Goal: Transaction & Acquisition: Purchase product/service

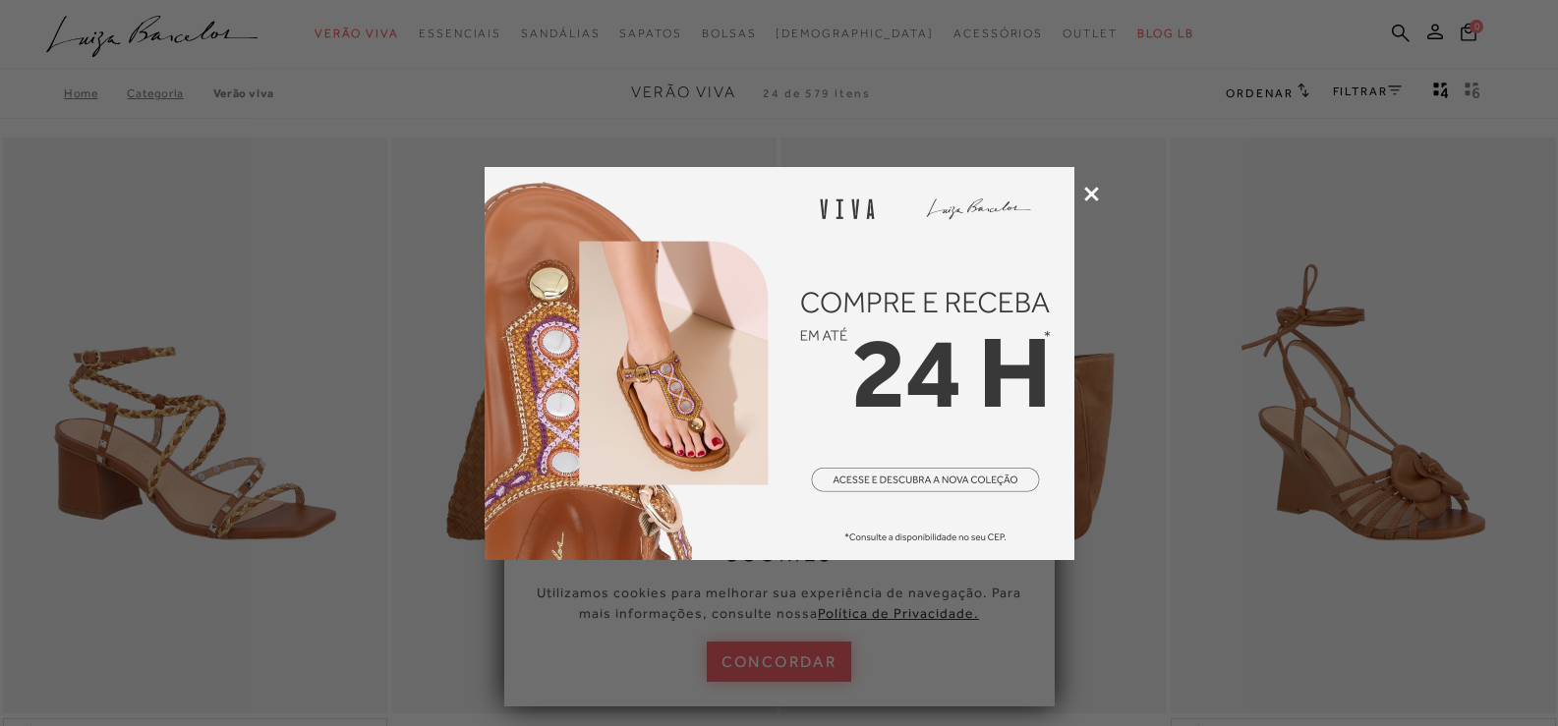
click at [1090, 196] on icon at bounding box center [1091, 194] width 15 height 15
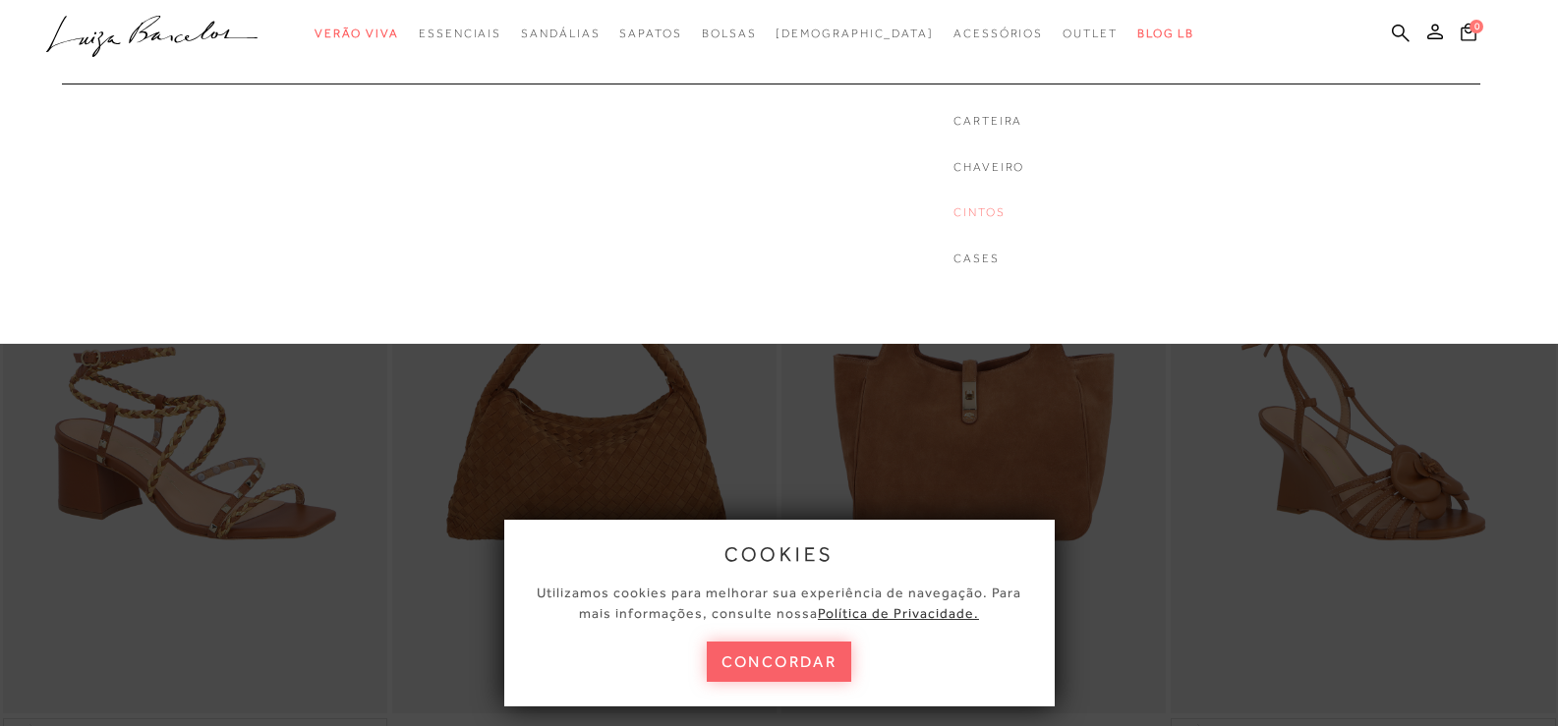
click at [953, 209] on link "Cintos" at bounding box center [988, 212] width 71 height 17
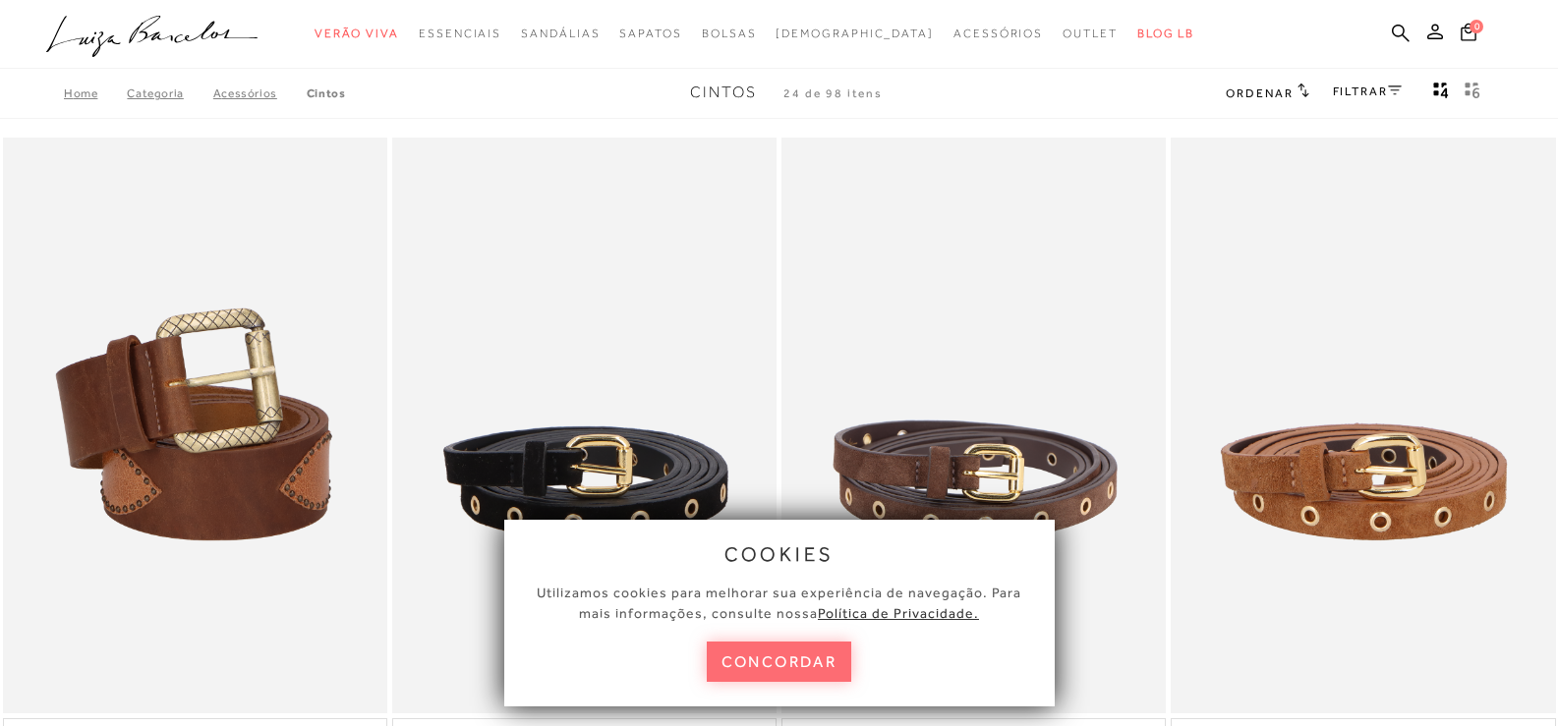
click at [786, 654] on button "concordar" at bounding box center [779, 662] width 145 height 40
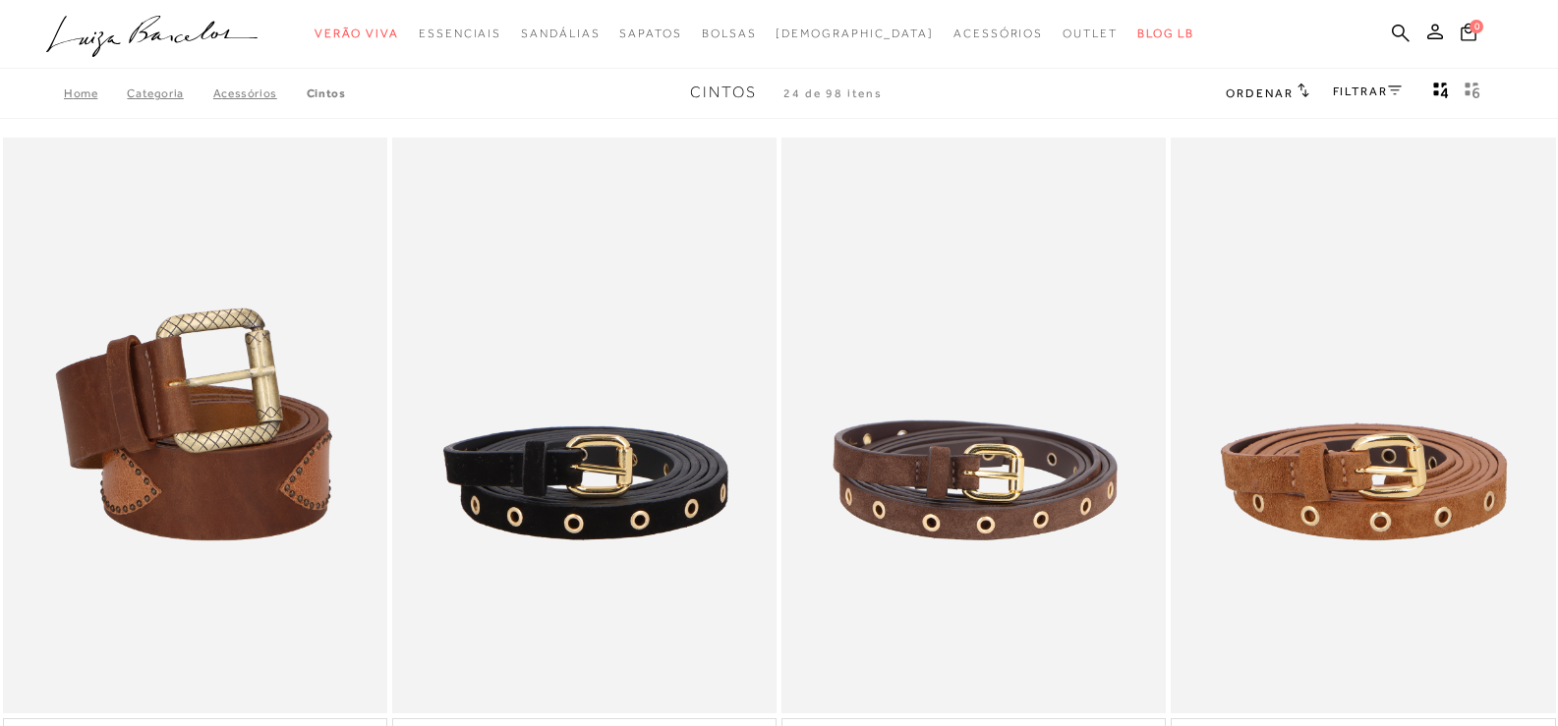
click at [1284, 88] on span "Ordenar" at bounding box center [1259, 94] width 67 height 14
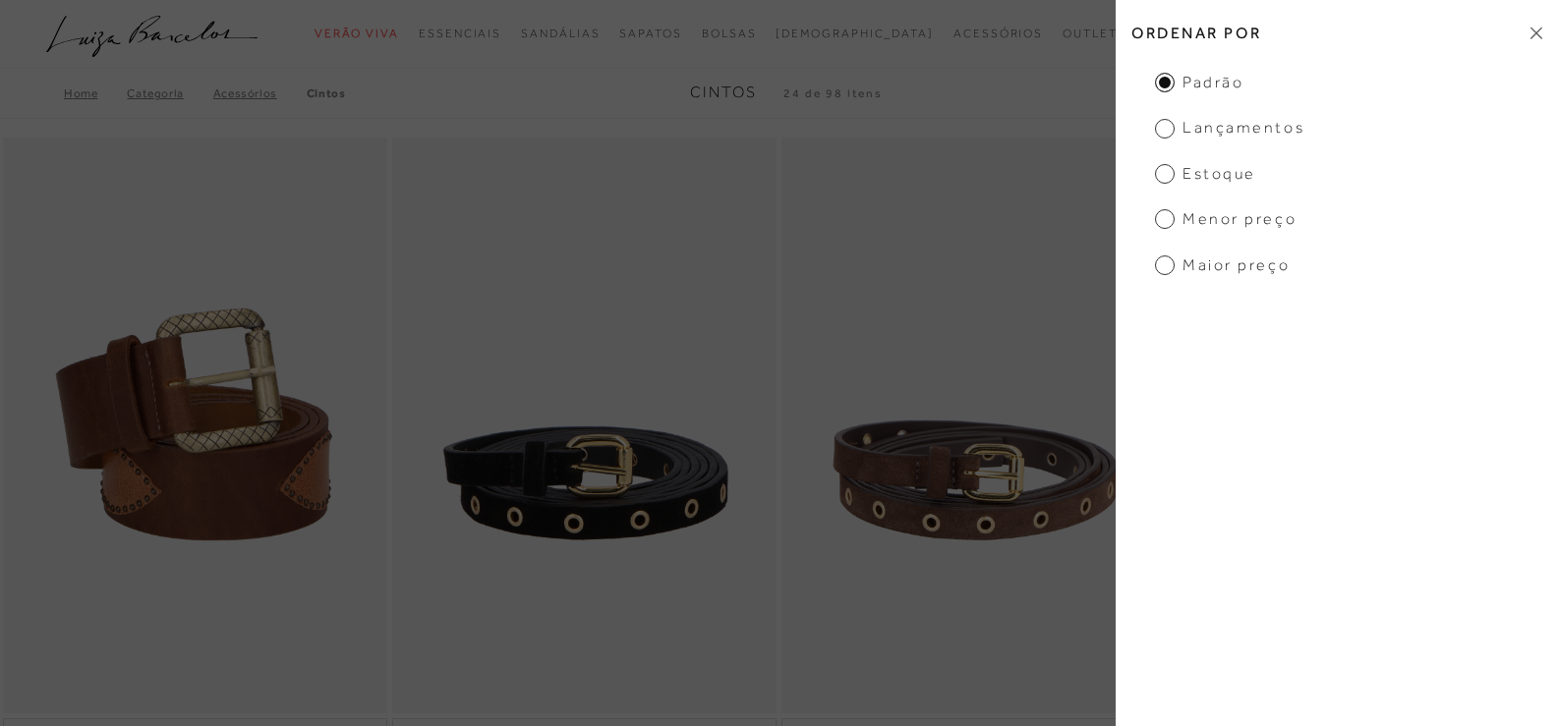
click at [1200, 266] on span "Maior preço" at bounding box center [1222, 266] width 135 height 22
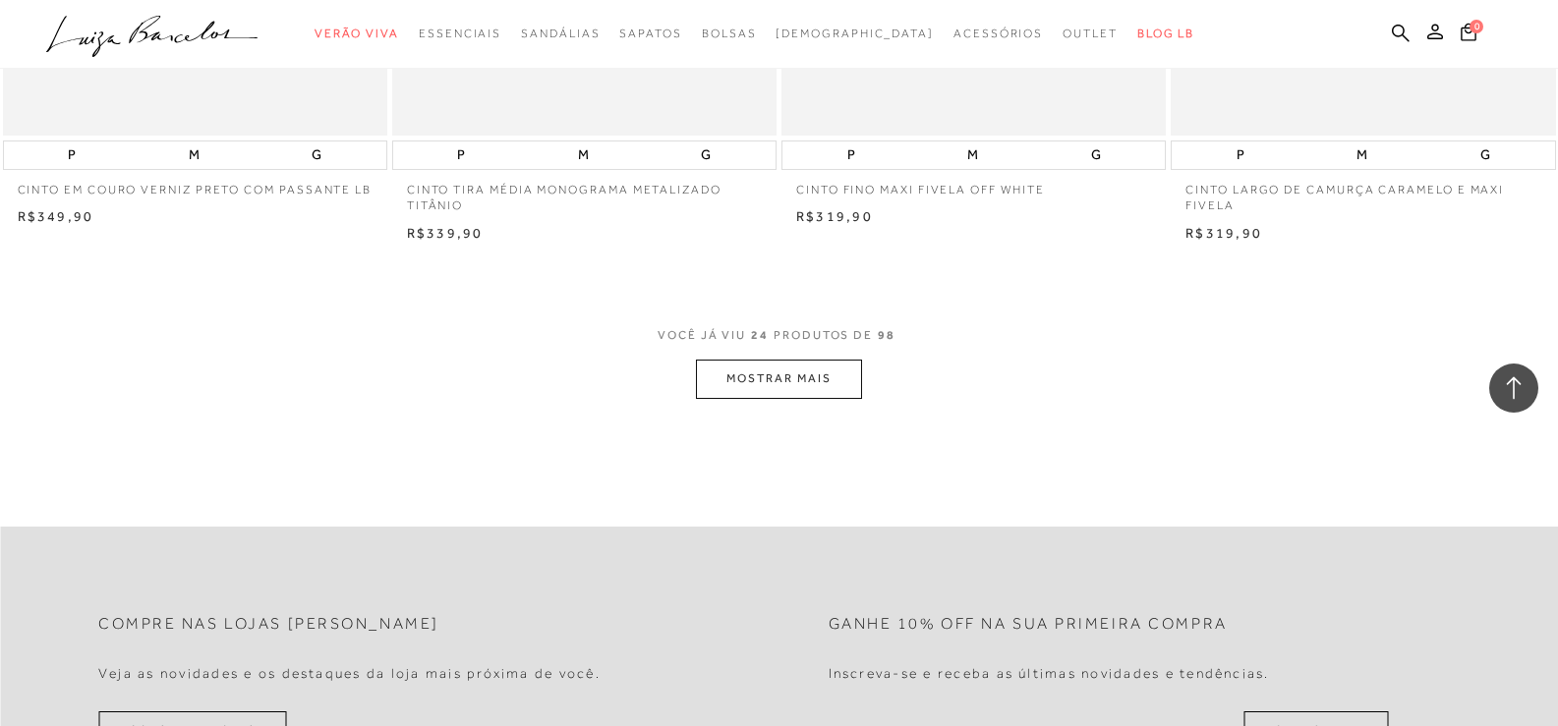
scroll to position [4128, 0]
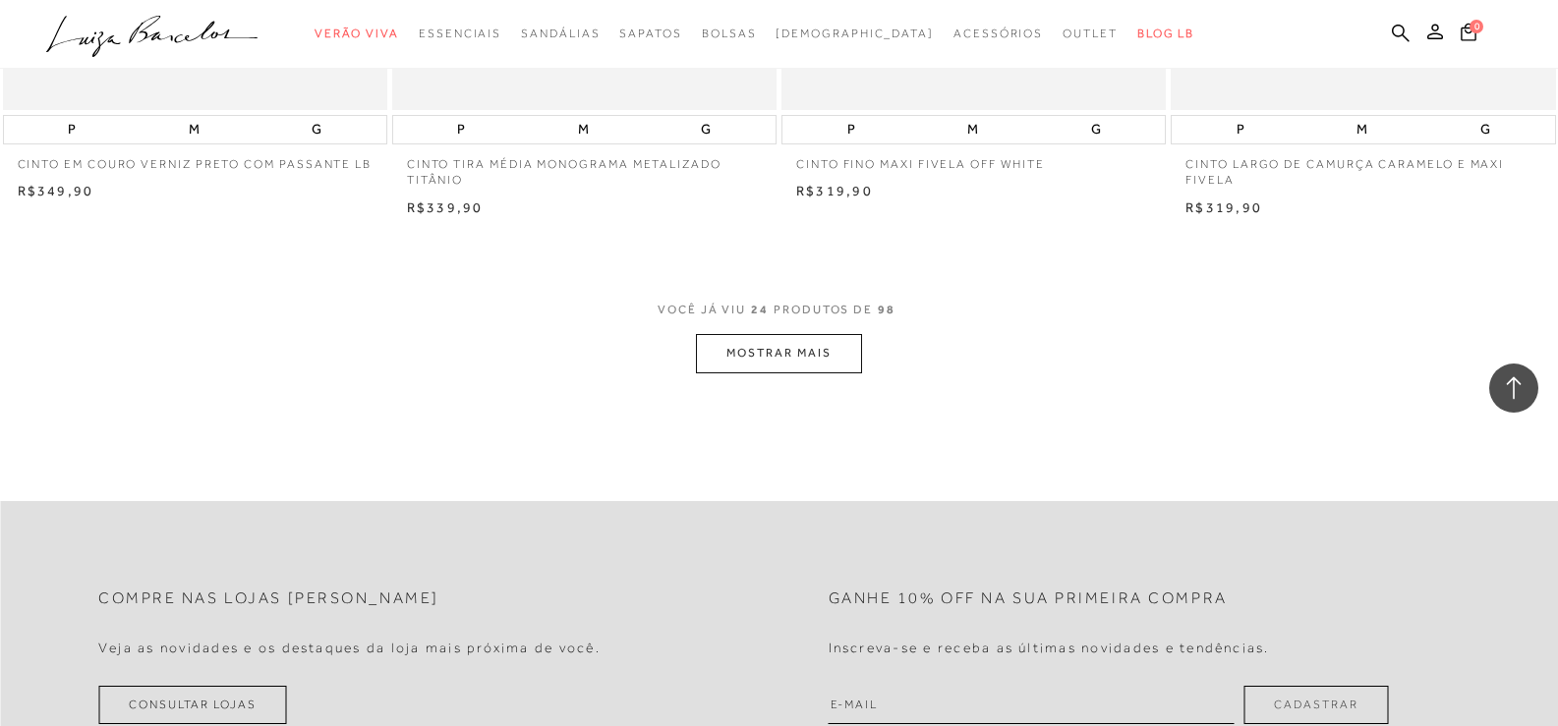
click at [757, 354] on button "MOSTRAR MAIS" at bounding box center [778, 353] width 165 height 38
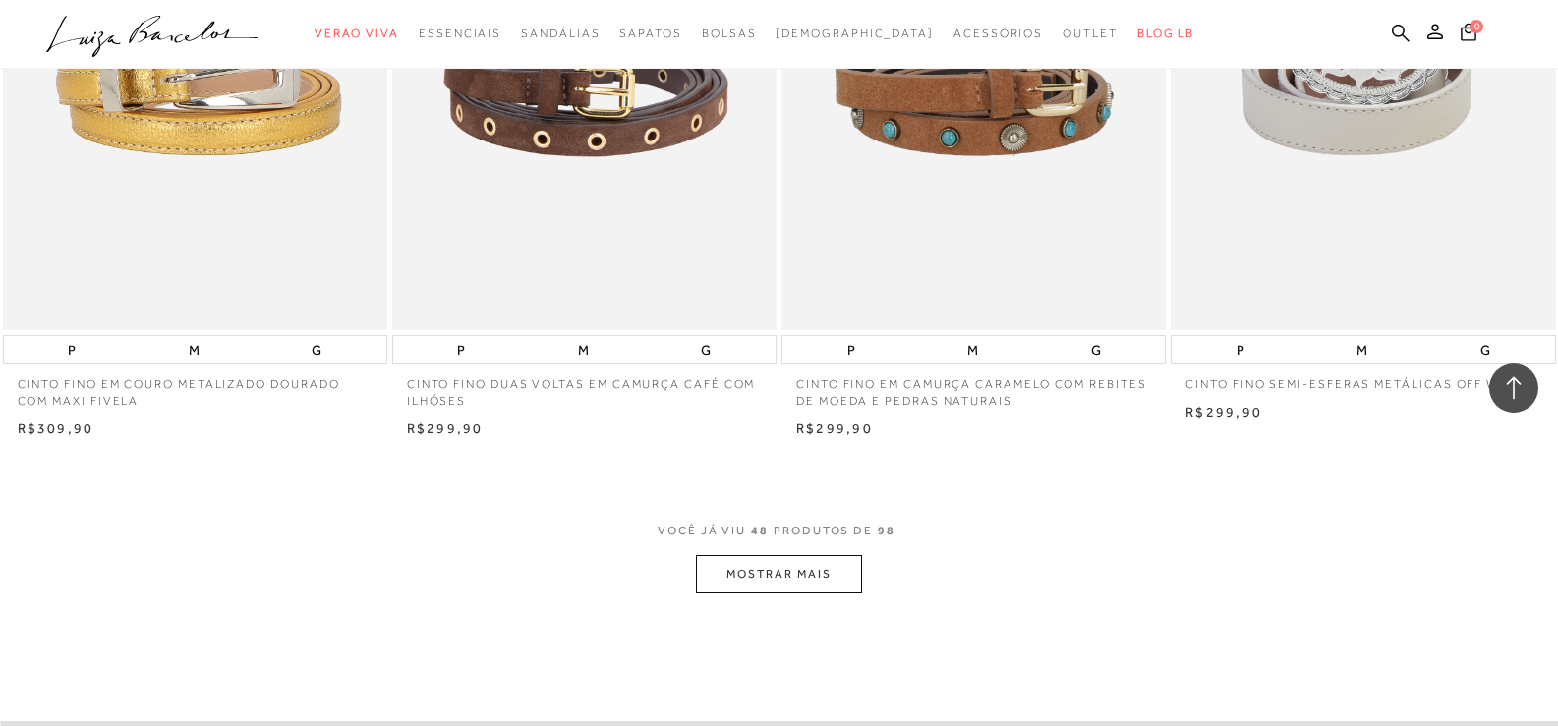
scroll to position [8159, 0]
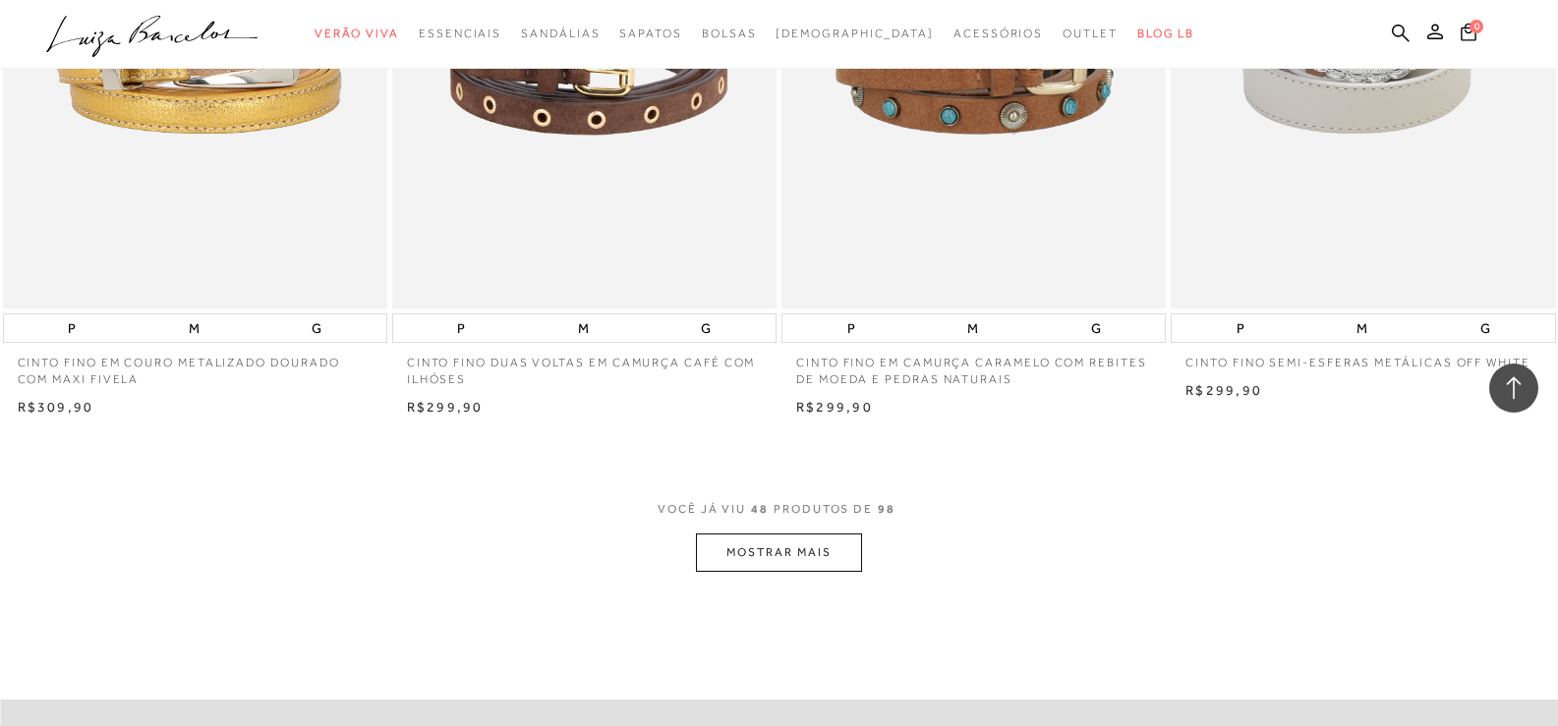
click at [829, 557] on button "MOSTRAR MAIS" at bounding box center [778, 553] width 165 height 38
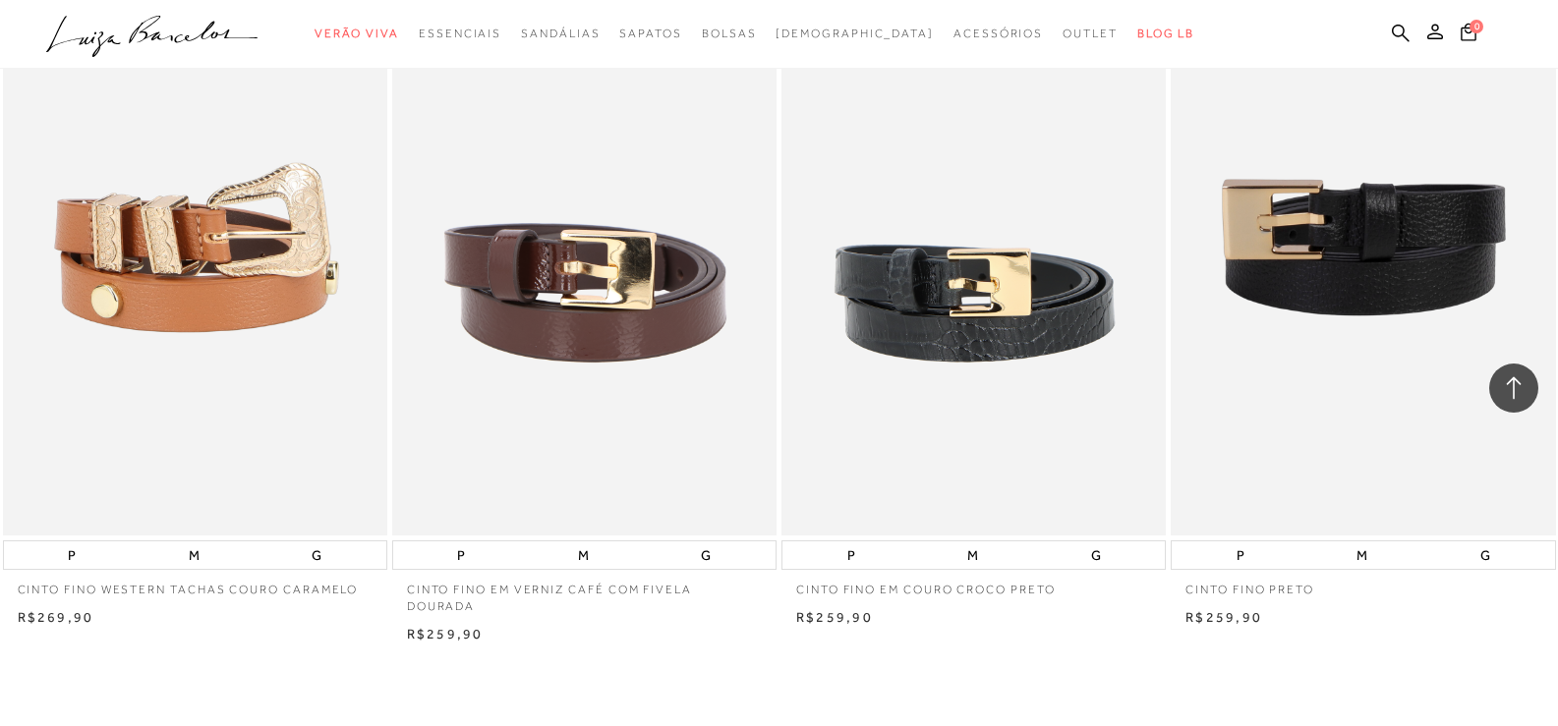
scroll to position [12385, 0]
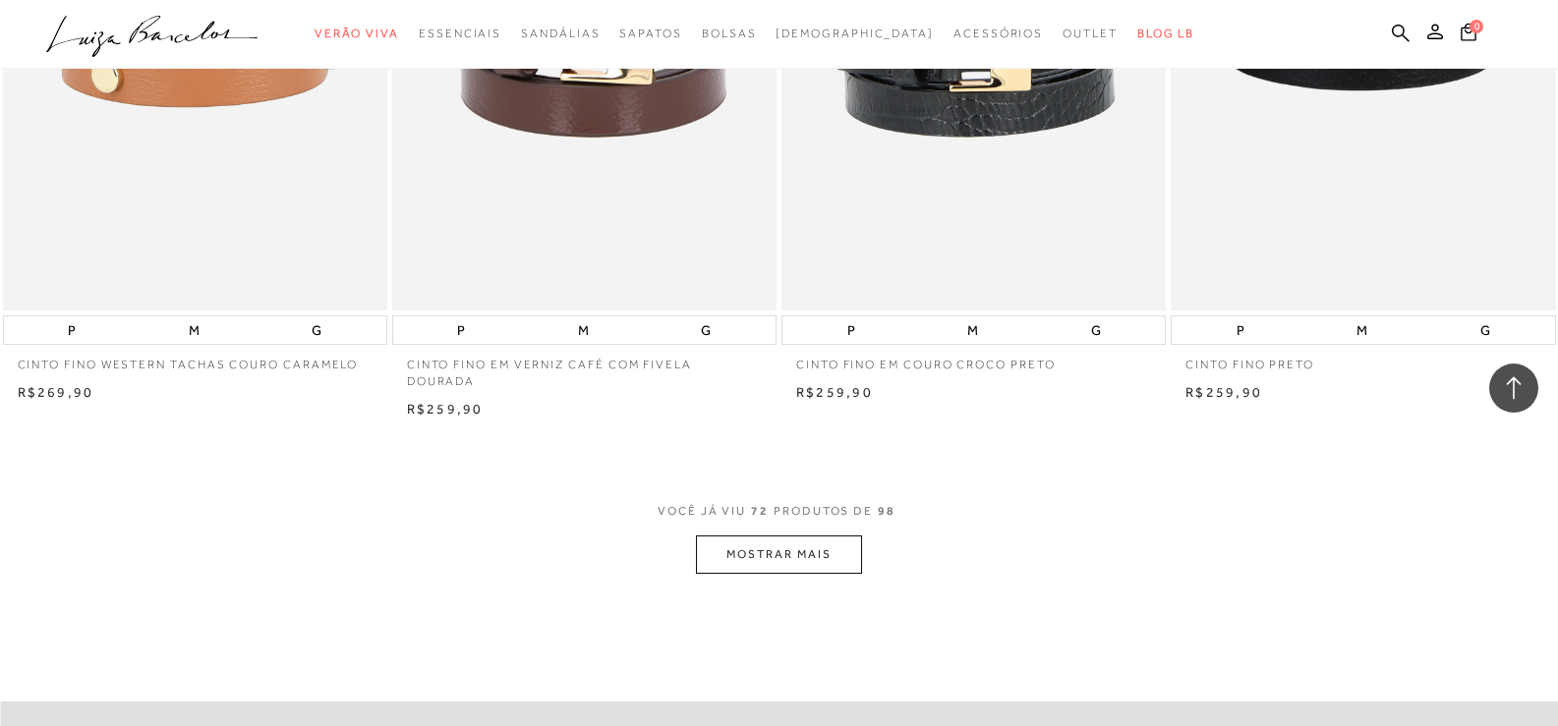
click at [803, 560] on button "MOSTRAR MAIS" at bounding box center [778, 555] width 165 height 38
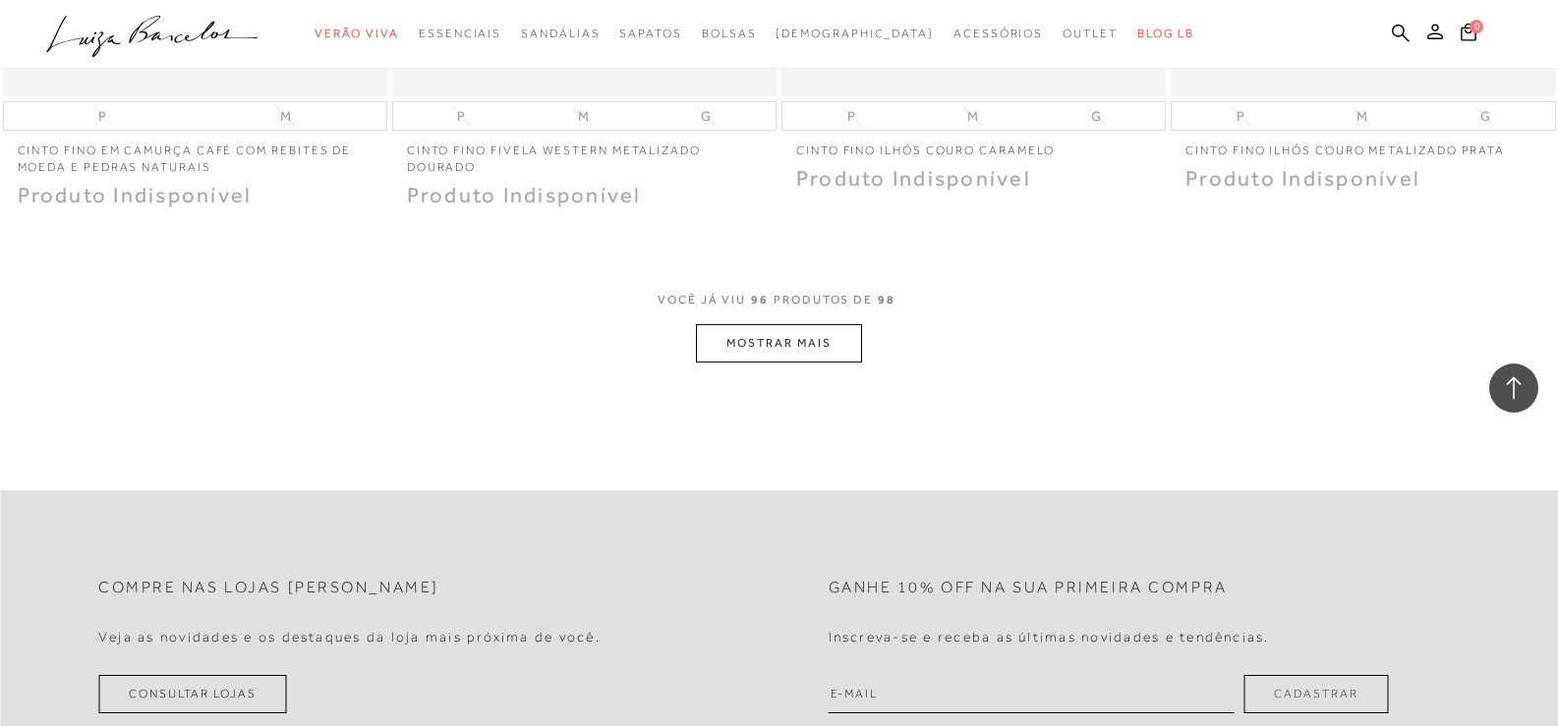
scroll to position [16809, 0]
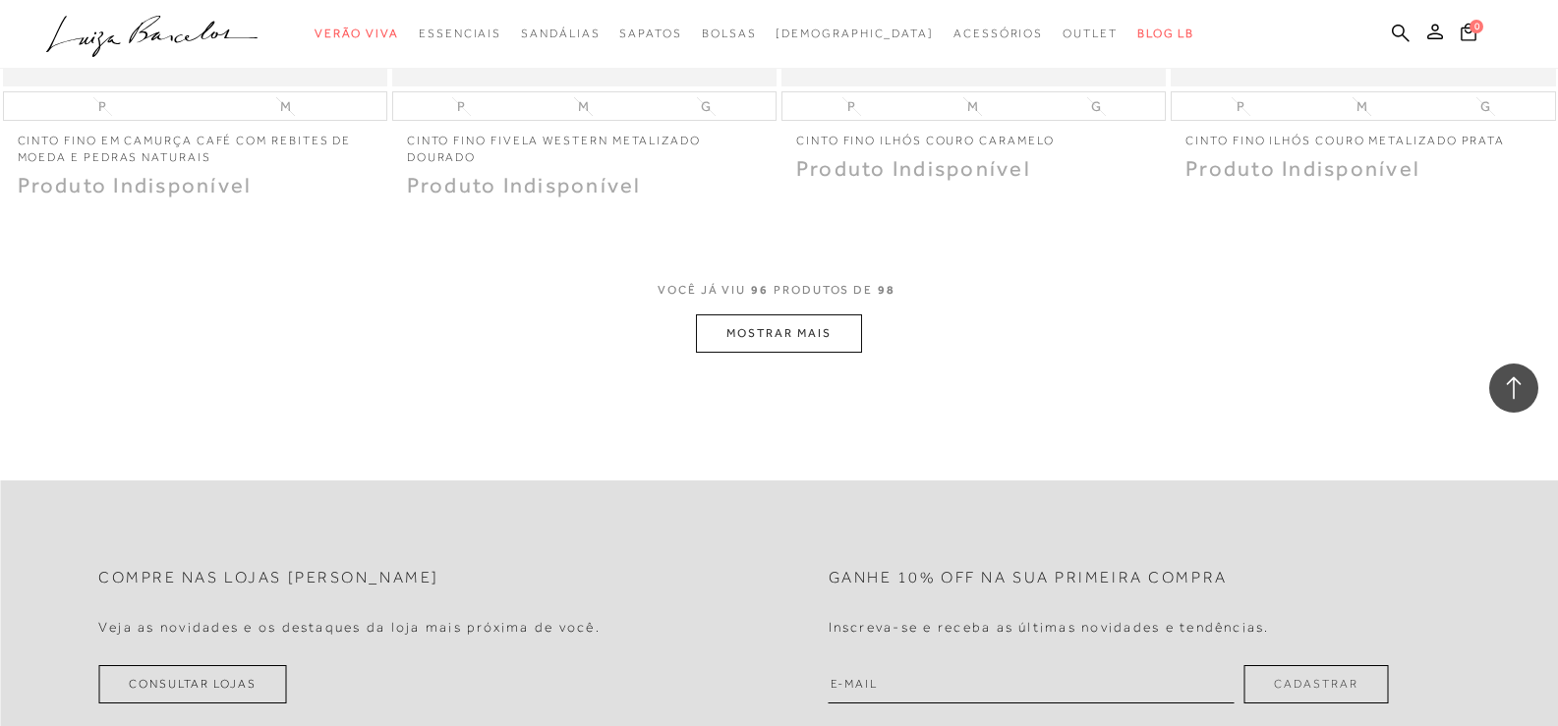
click at [797, 347] on button "MOSTRAR MAIS" at bounding box center [778, 334] width 165 height 38
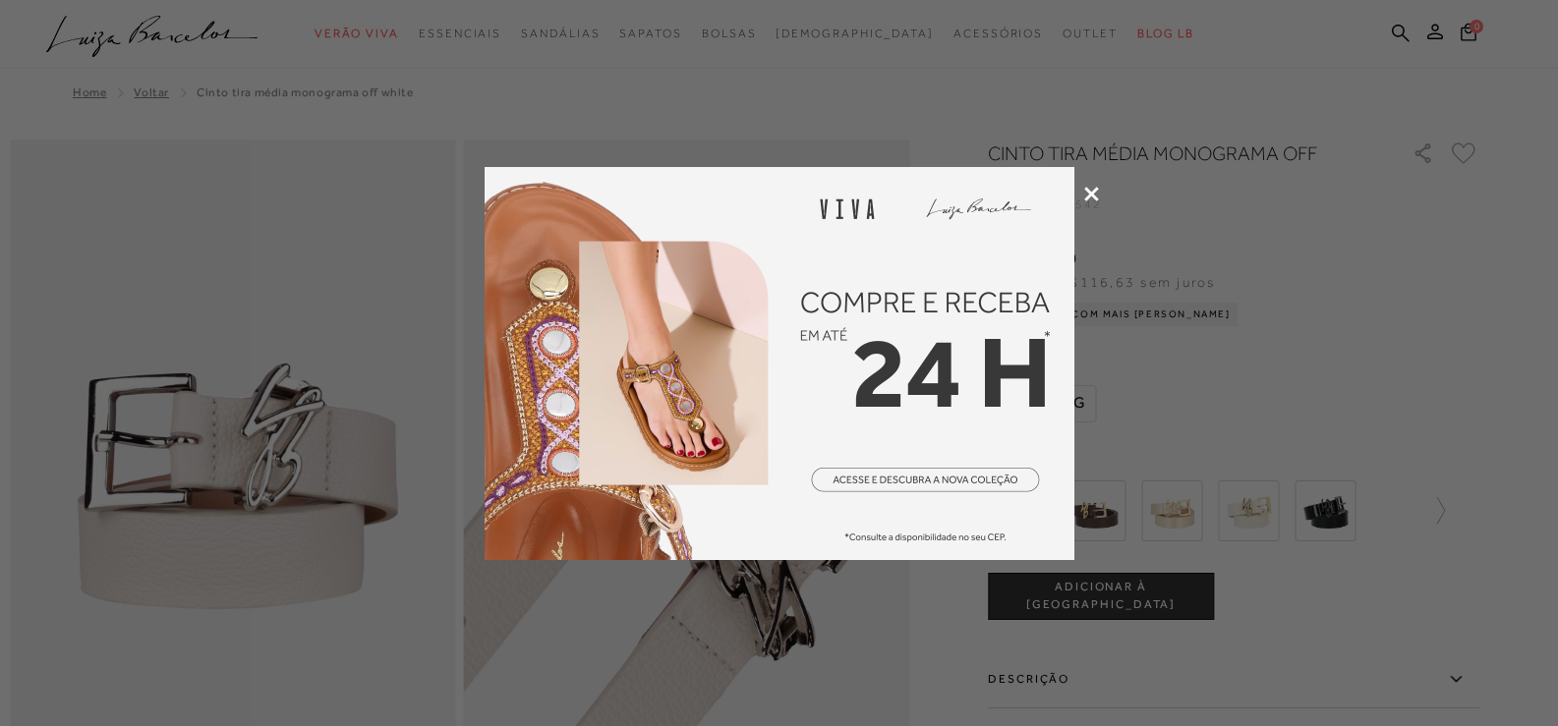
click at [1084, 193] on icon at bounding box center [1091, 194] width 15 height 15
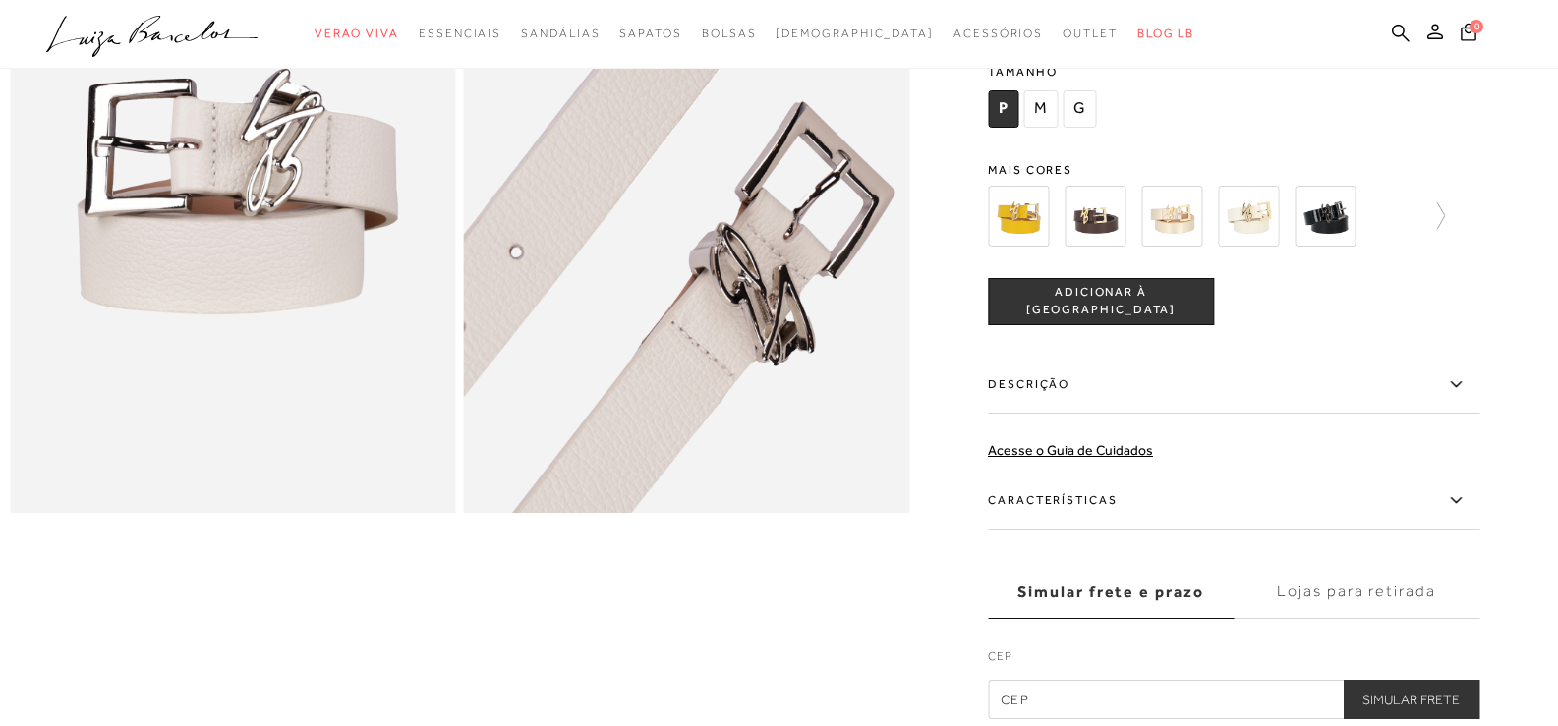
scroll to position [197, 0]
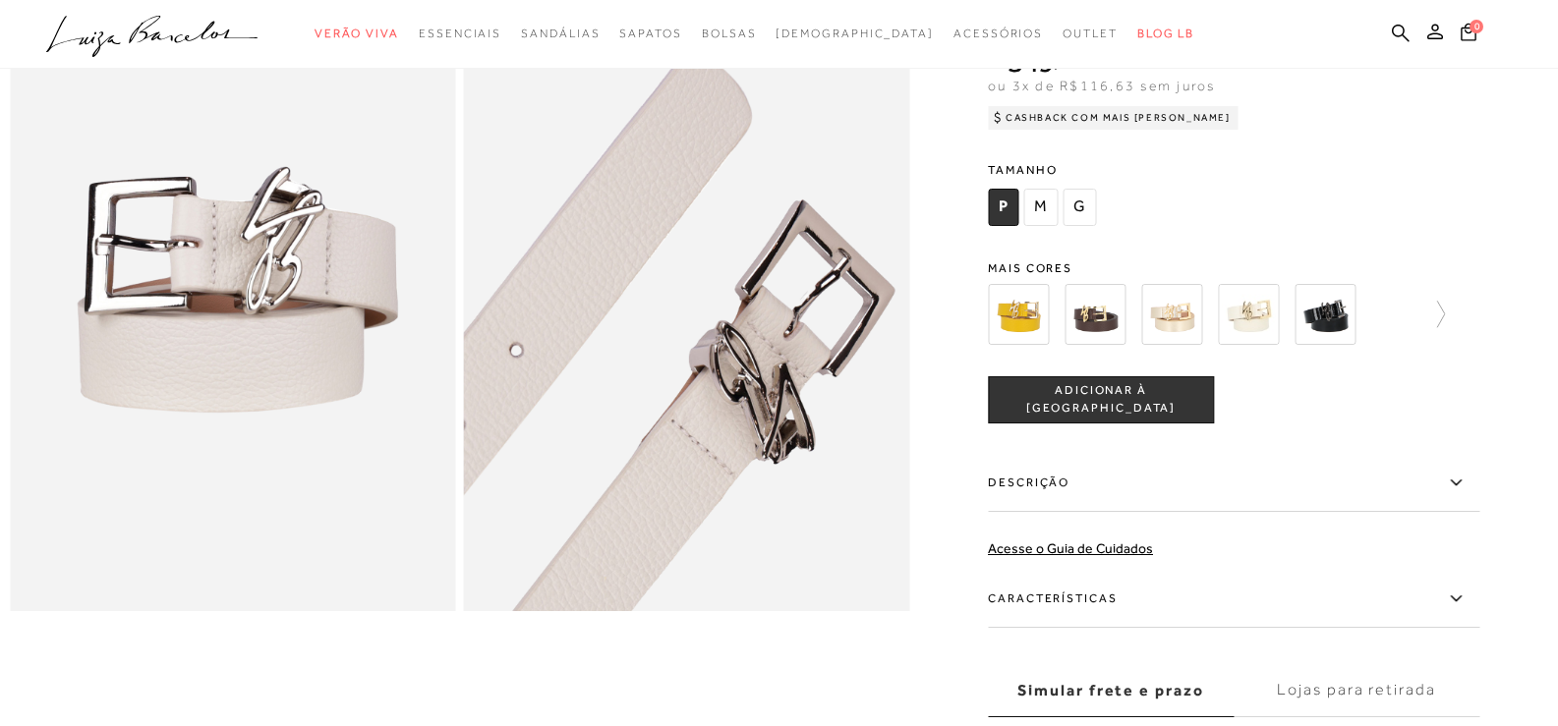
click at [1310, 586] on label "Características" at bounding box center [1233, 599] width 491 height 57
click at [0, 0] on input "Características" at bounding box center [0, 0] width 0 height 0
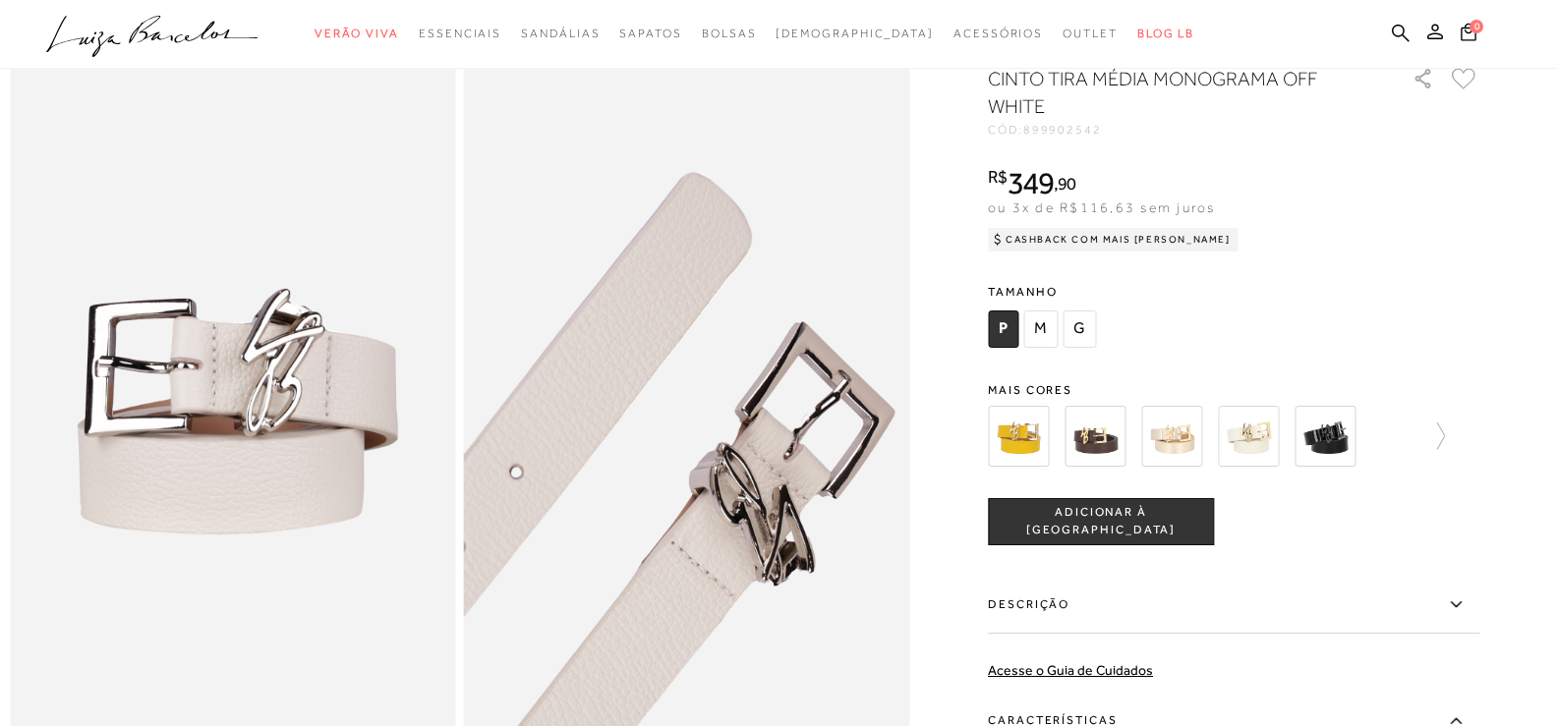
scroll to position [0, 0]
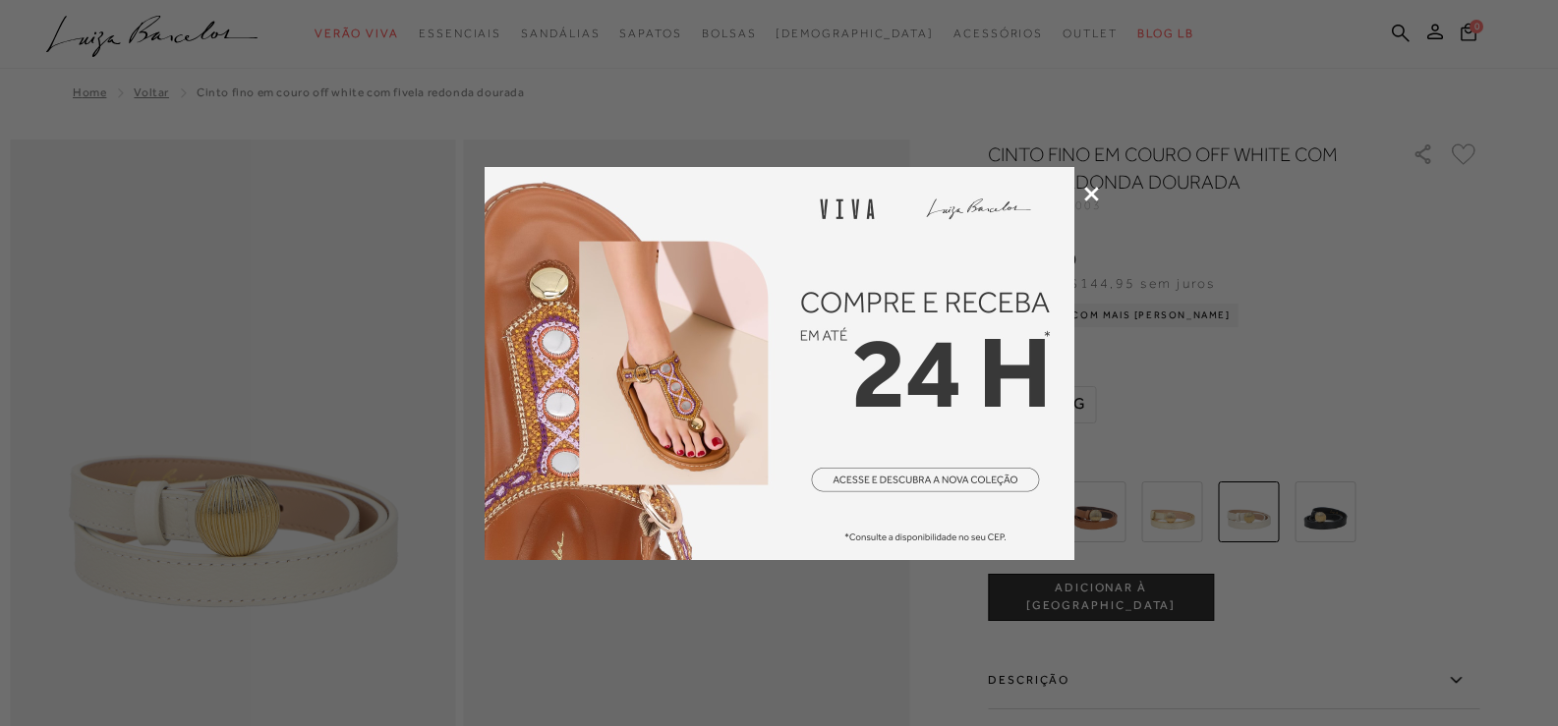
click at [1093, 196] on icon at bounding box center [1091, 194] width 15 height 15
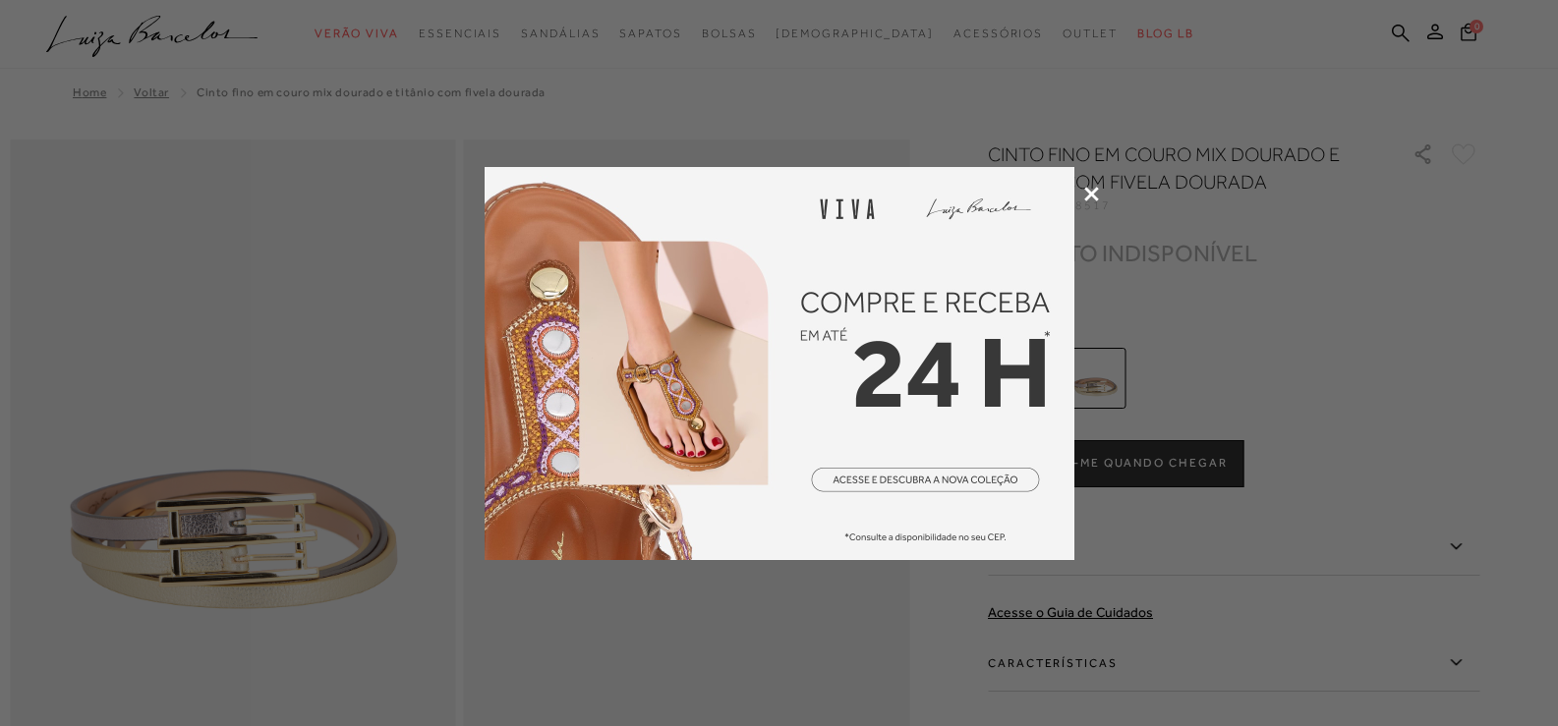
click at [1093, 194] on icon at bounding box center [1091, 194] width 15 height 15
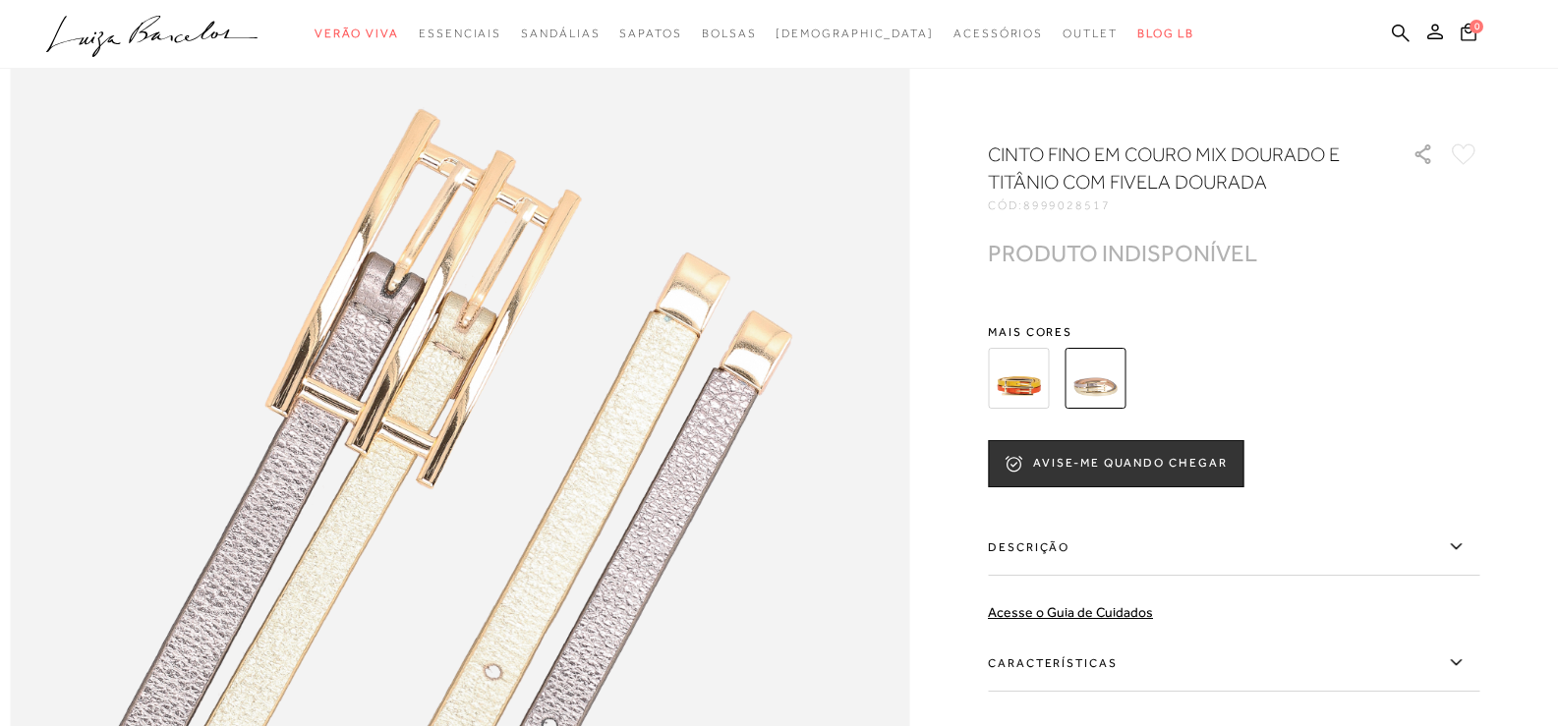
scroll to position [983, 0]
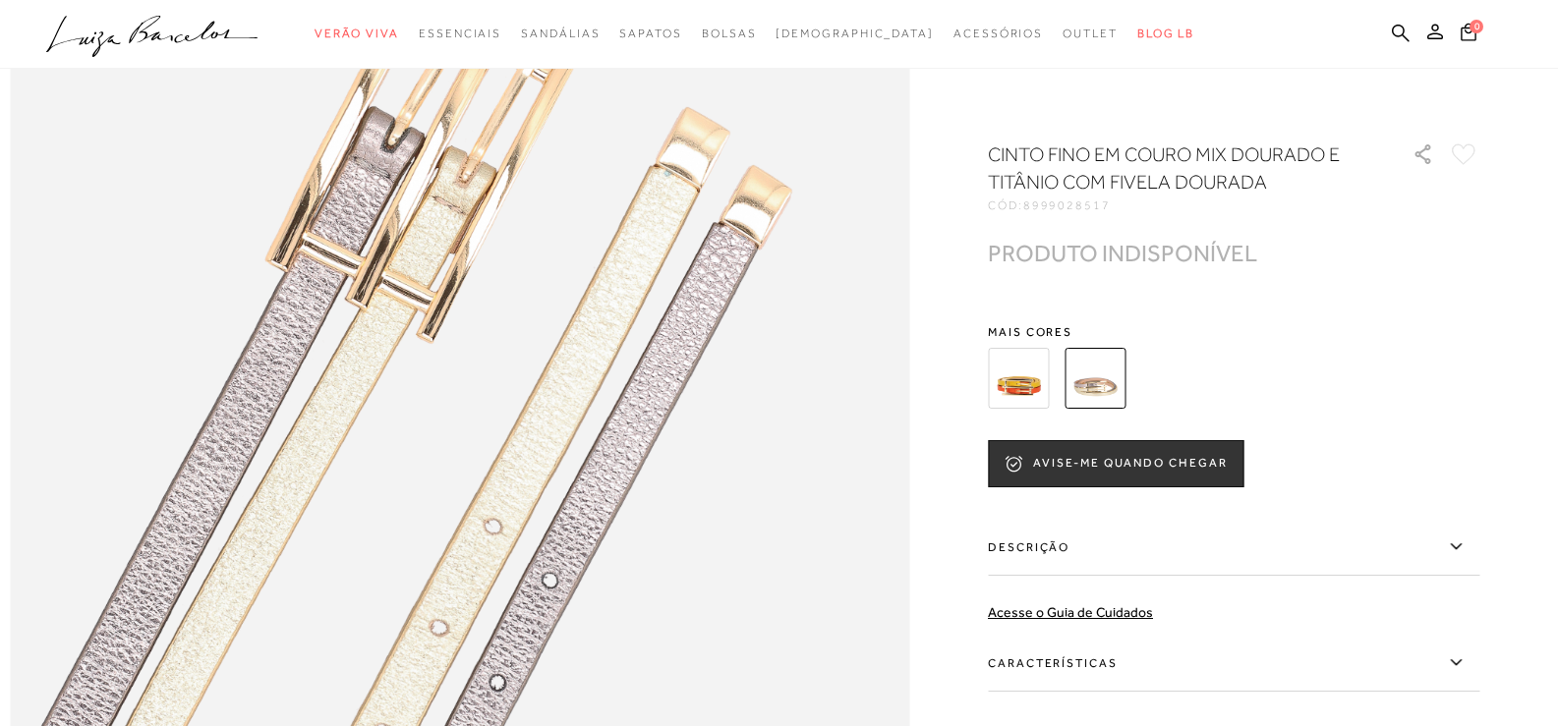
click at [1193, 548] on label "Descrição" at bounding box center [1233, 547] width 491 height 57
click at [0, 0] on input "Descrição" at bounding box center [0, 0] width 0 height 0
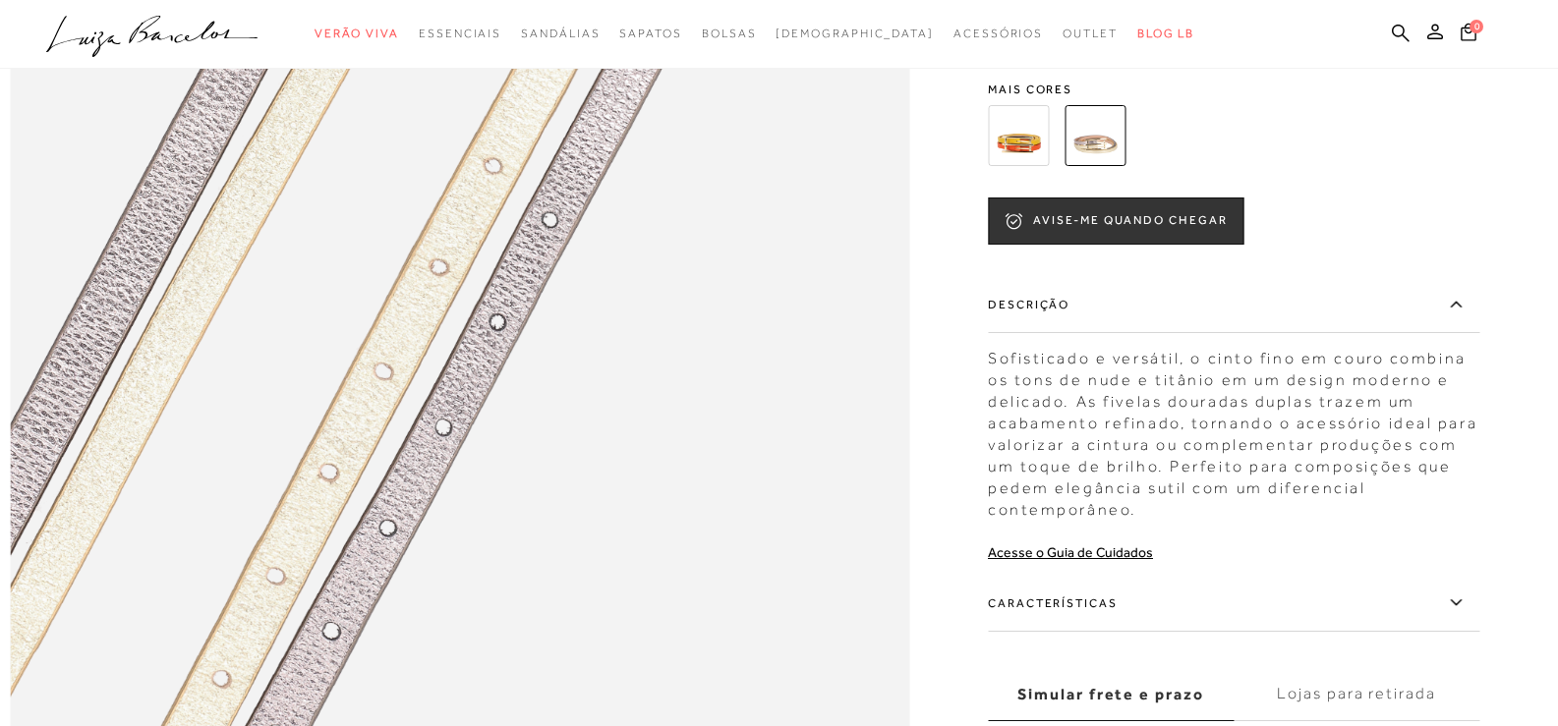
scroll to position [1671, 0]
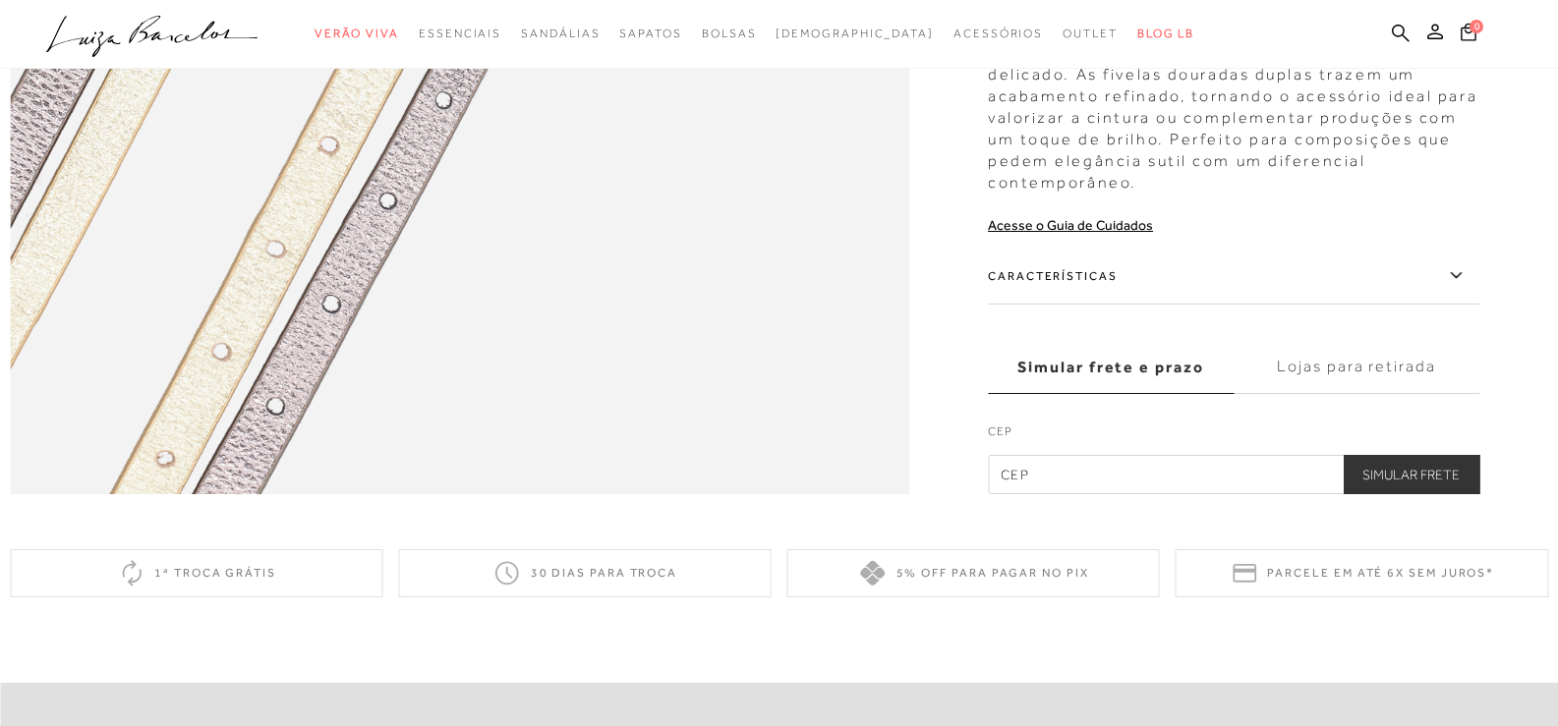
click at [1397, 305] on label "Características" at bounding box center [1233, 276] width 491 height 57
click at [0, 0] on input "Características" at bounding box center [0, 0] width 0 height 0
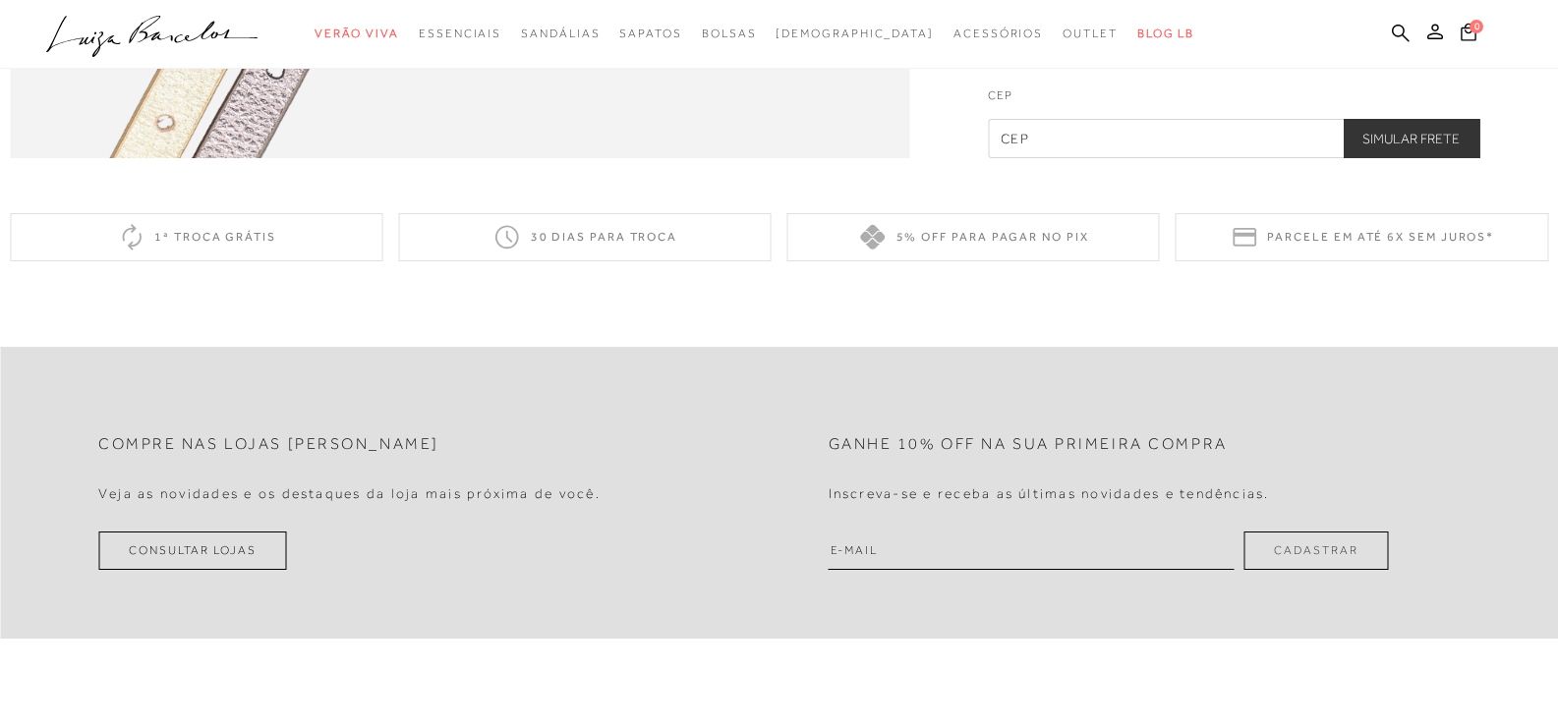
scroll to position [1901, 0]
